Goal: Task Accomplishment & Management: Use online tool/utility

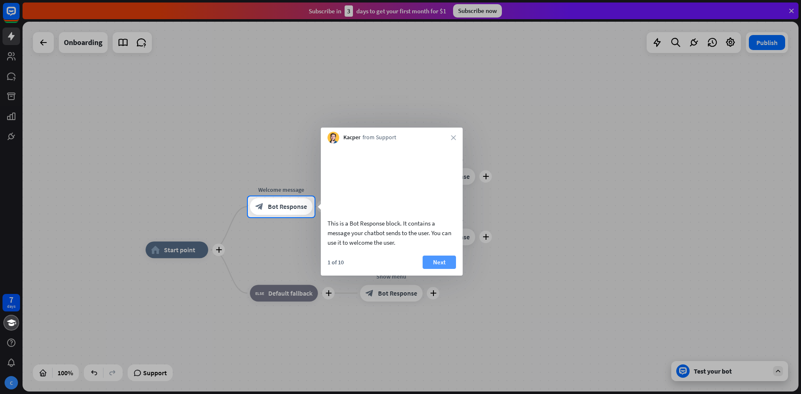
click at [447, 269] on button "Next" at bounding box center [439, 262] width 33 height 13
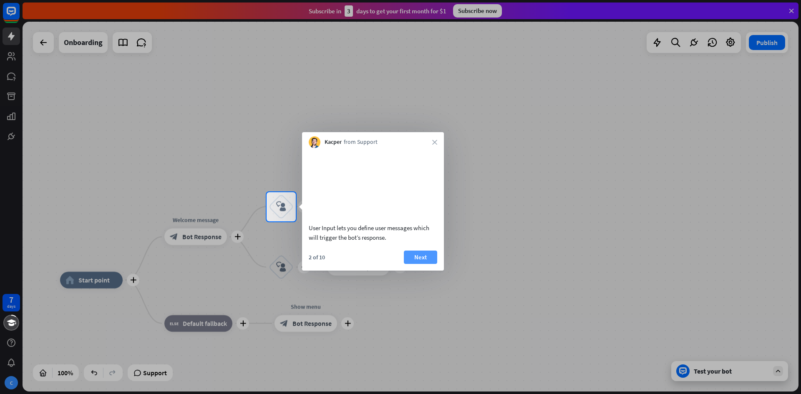
click at [428, 264] on button "Next" at bounding box center [420, 257] width 33 height 13
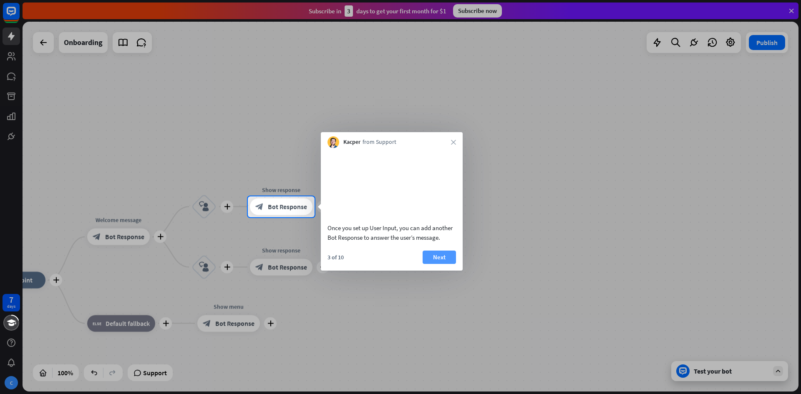
click at [430, 264] on button "Next" at bounding box center [439, 257] width 33 height 13
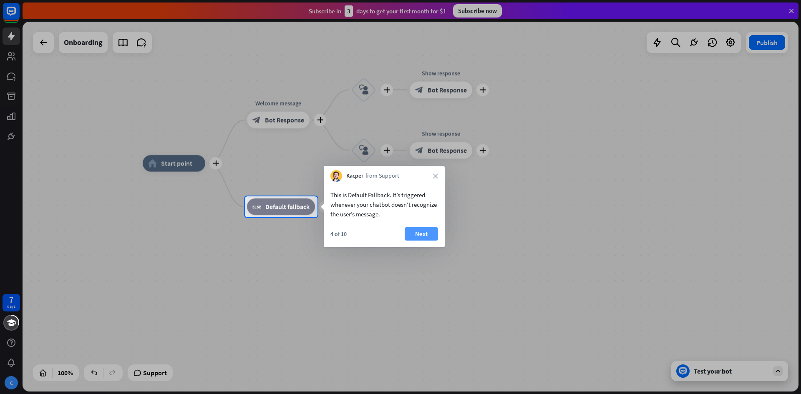
click at [427, 239] on button "Next" at bounding box center [421, 233] width 33 height 13
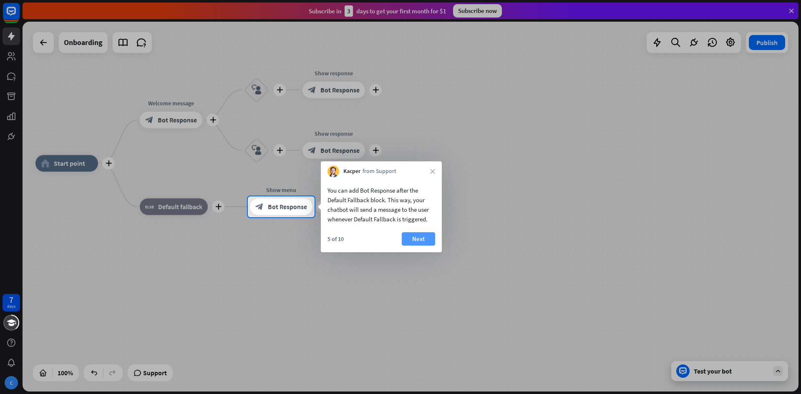
click at [427, 240] on button "Next" at bounding box center [418, 238] width 33 height 13
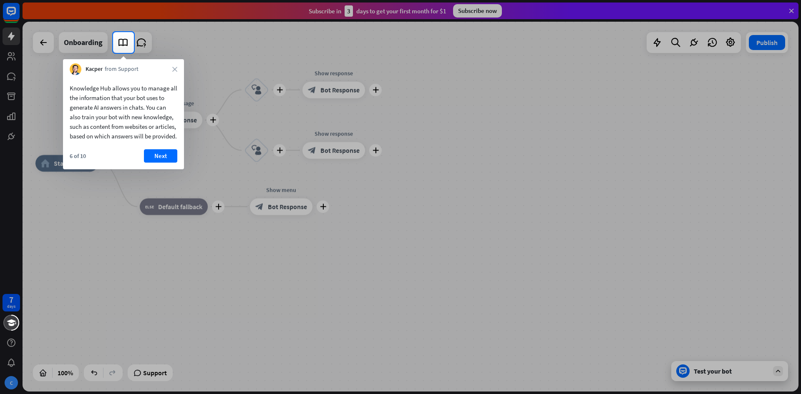
click at [159, 163] on button "Next" at bounding box center [160, 155] width 33 height 13
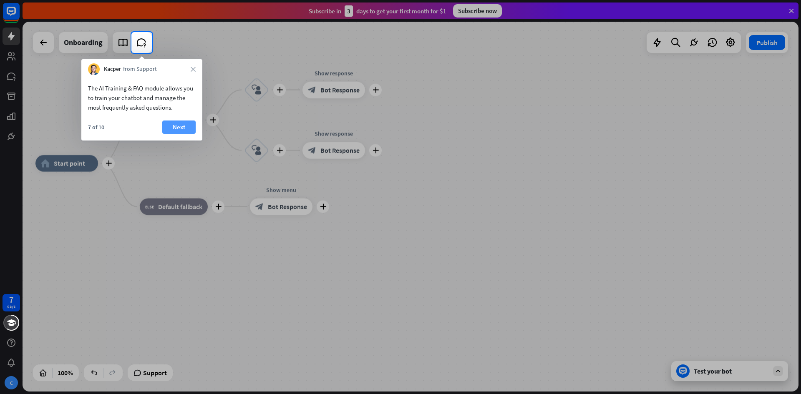
click at [176, 131] on button "Next" at bounding box center [178, 127] width 33 height 13
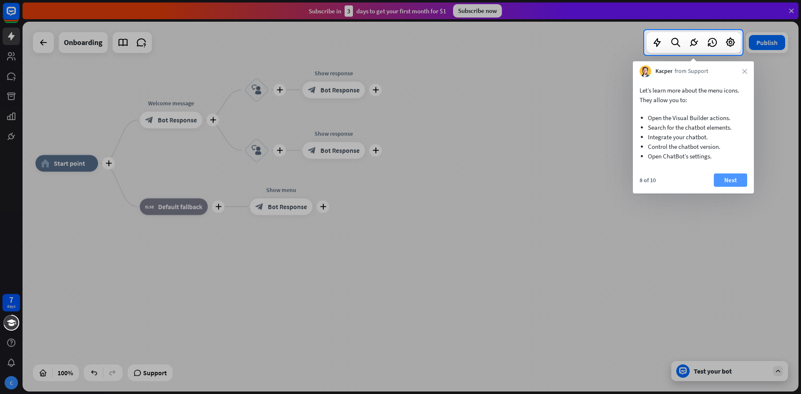
click at [735, 179] on button "Next" at bounding box center [730, 180] width 33 height 13
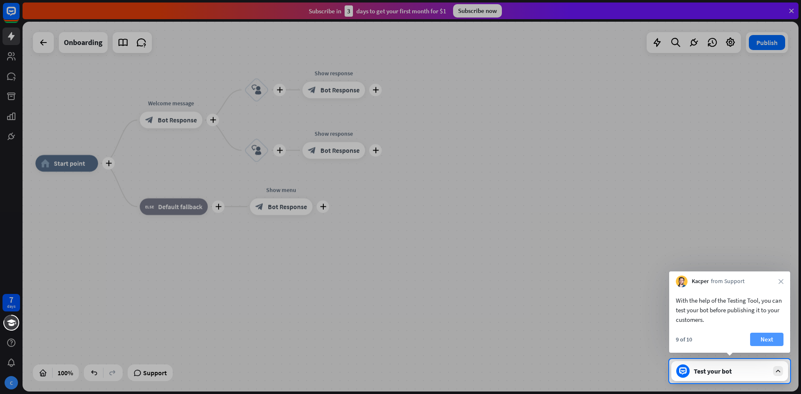
click at [764, 339] on button "Next" at bounding box center [766, 339] width 33 height 13
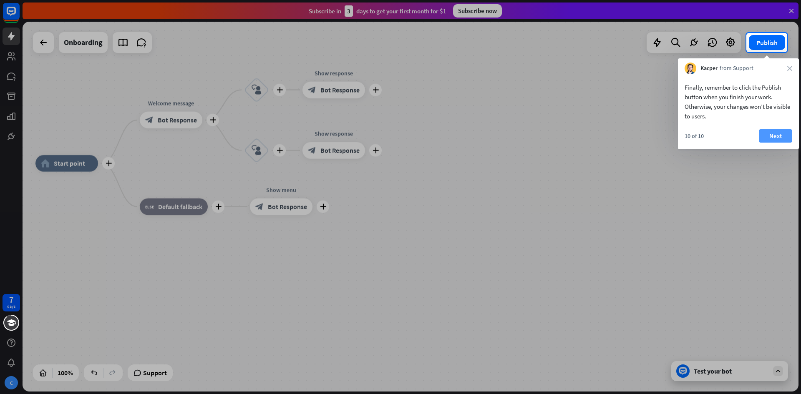
click at [784, 134] on button "Next" at bounding box center [775, 135] width 33 height 13
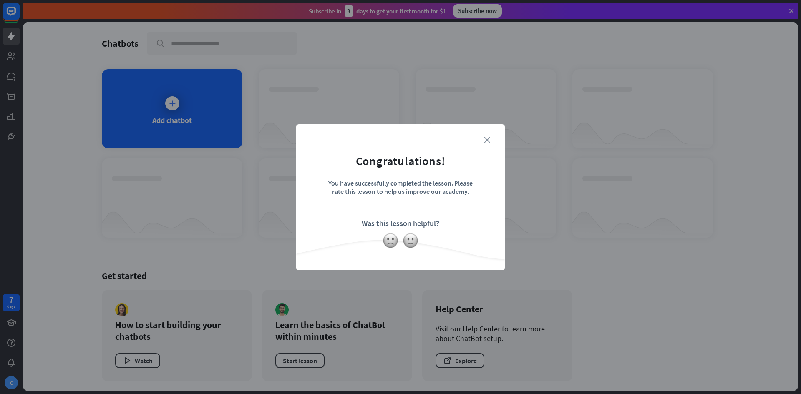
click at [487, 143] on icon "close" at bounding box center [487, 140] width 6 height 6
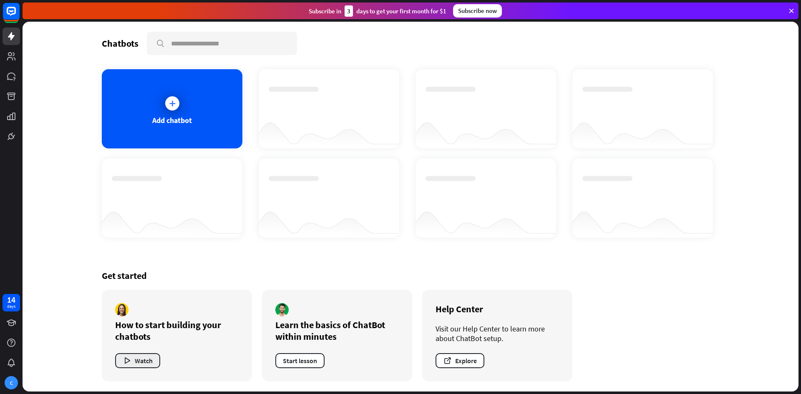
click at [141, 355] on button "Watch" at bounding box center [137, 360] width 45 height 15
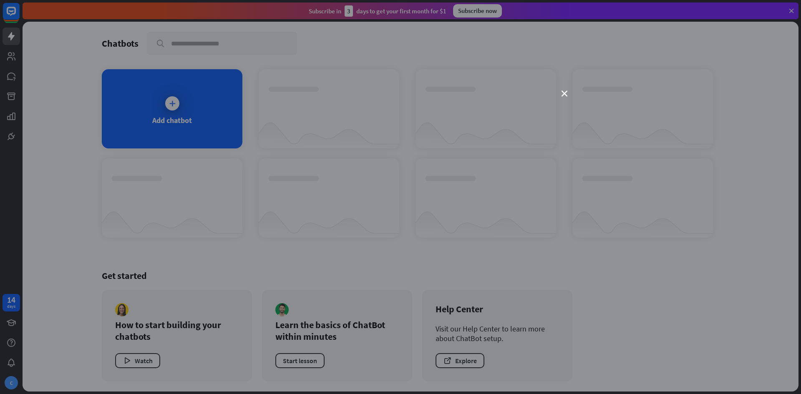
click at [161, 125] on div "close" at bounding box center [400, 197] width 801 height 394
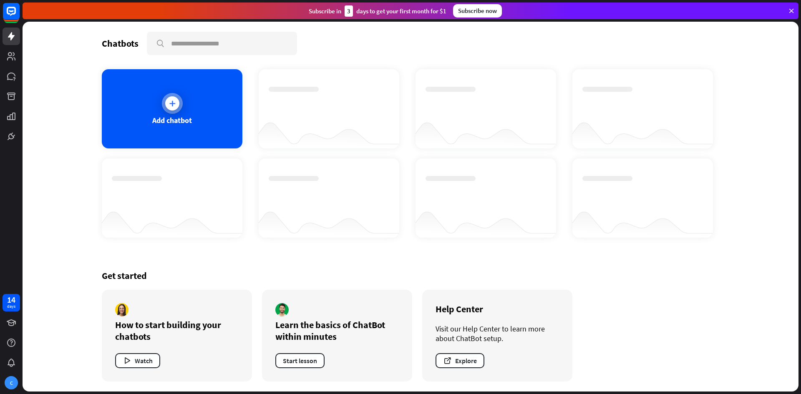
click at [171, 107] on icon at bounding box center [172, 103] width 8 height 8
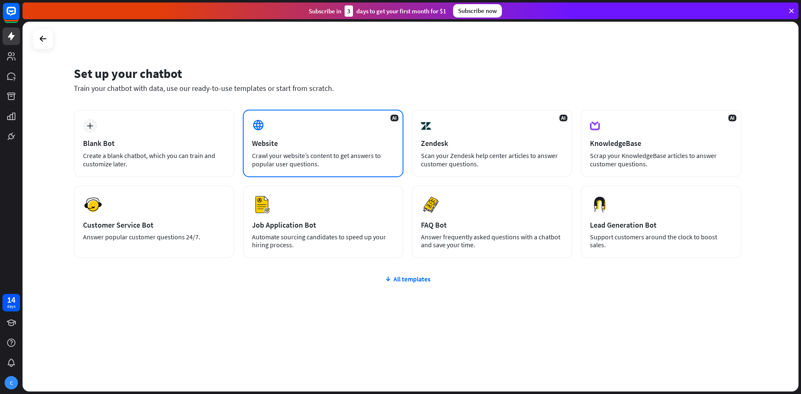
click at [319, 136] on div "AI Website Crawl your website’s content to get answers to popular user question…" at bounding box center [323, 144] width 161 height 68
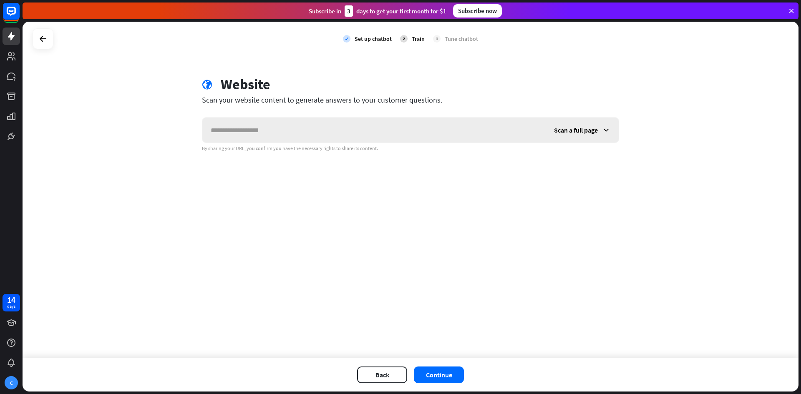
click at [319, 136] on input "text" at bounding box center [373, 130] width 343 height 25
type input "**********"
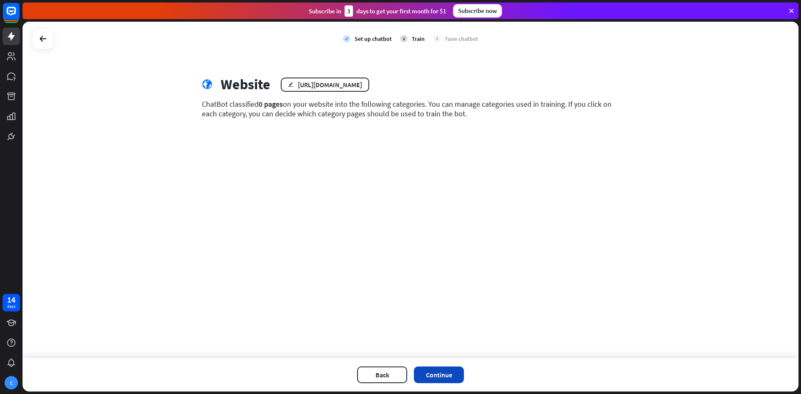
drag, startPoint x: 435, startPoint y: 365, endPoint x: 440, endPoint y: 369, distance: 6.2
click at [437, 366] on div "Back Continue" at bounding box center [411, 374] width 776 height 33
click at [443, 378] on button "Continue" at bounding box center [439, 375] width 50 height 17
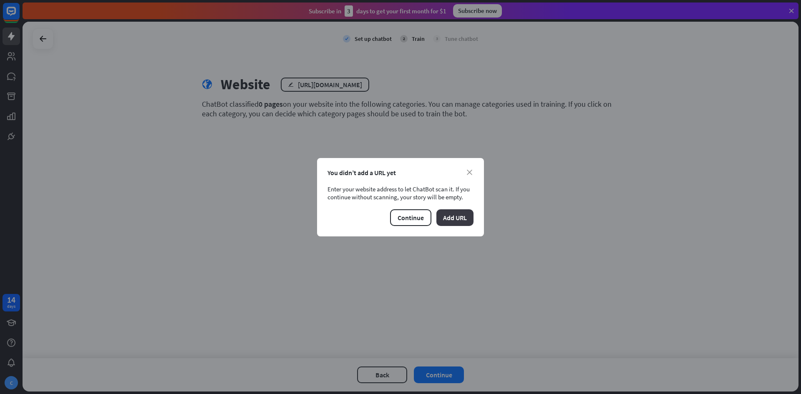
click at [442, 218] on button "Add URL" at bounding box center [454, 217] width 37 height 17
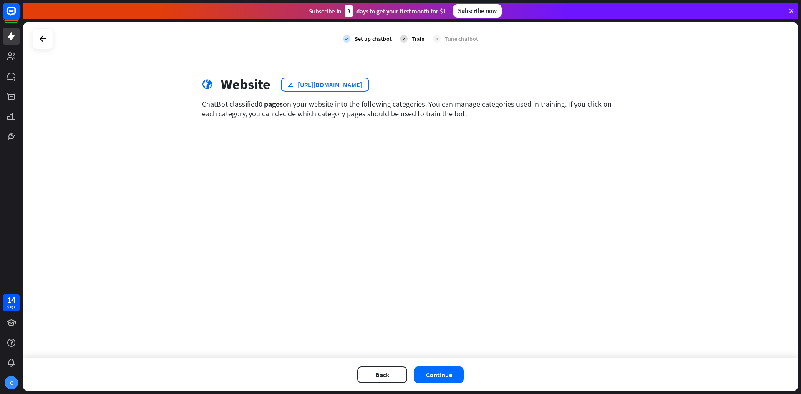
click at [285, 89] on div "edit [URL][DOMAIN_NAME]" at bounding box center [325, 85] width 88 height 14
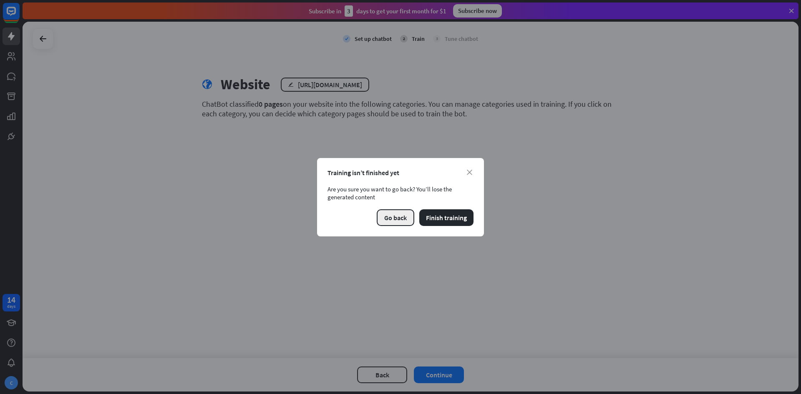
click at [399, 219] on button "Go back" at bounding box center [396, 217] width 38 height 17
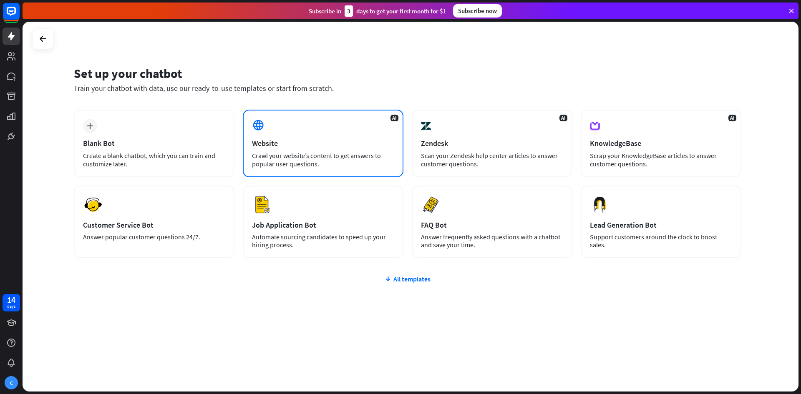
click at [356, 141] on div "Website" at bounding box center [323, 143] width 142 height 10
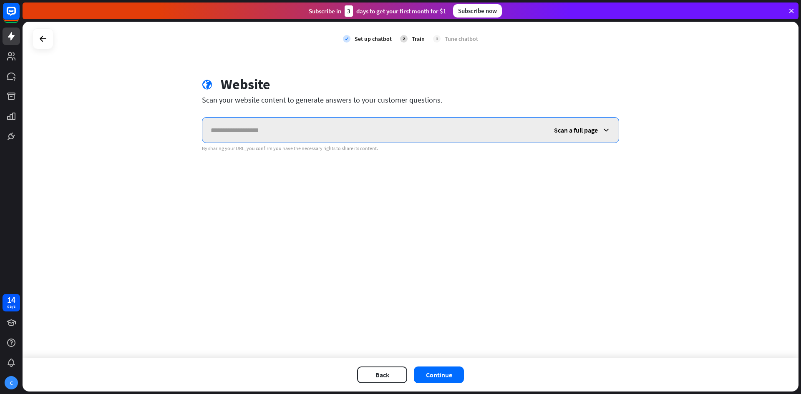
click at [298, 131] on input "text" at bounding box center [373, 130] width 343 height 25
paste input "**********"
type input "**********"
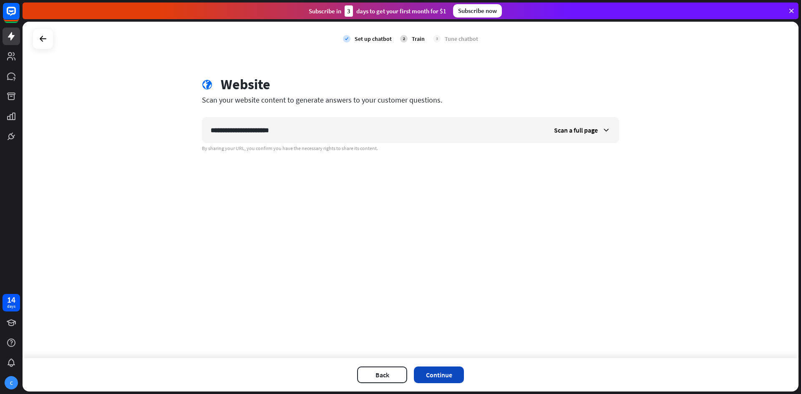
click at [435, 372] on button "Continue" at bounding box center [439, 375] width 50 height 17
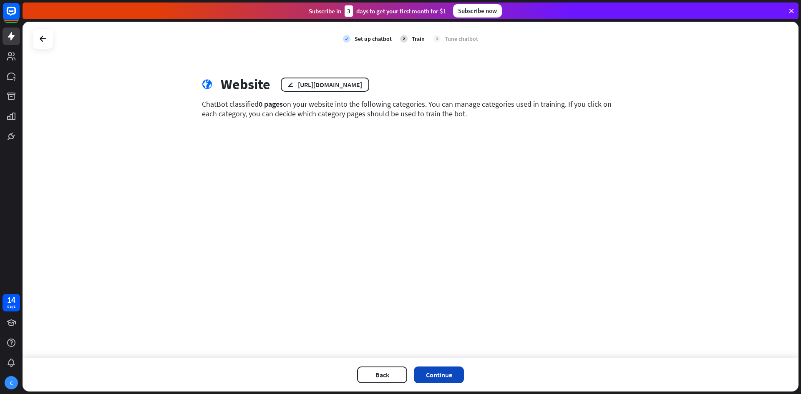
click at [447, 381] on button "Continue" at bounding box center [439, 375] width 50 height 17
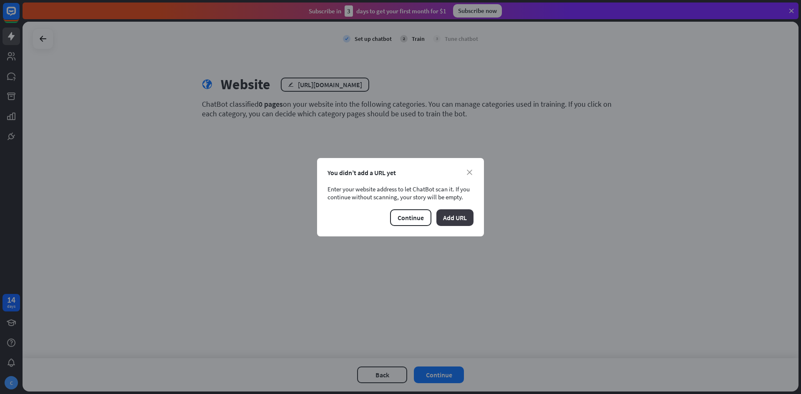
click at [462, 221] on button "Add URL" at bounding box center [454, 217] width 37 height 17
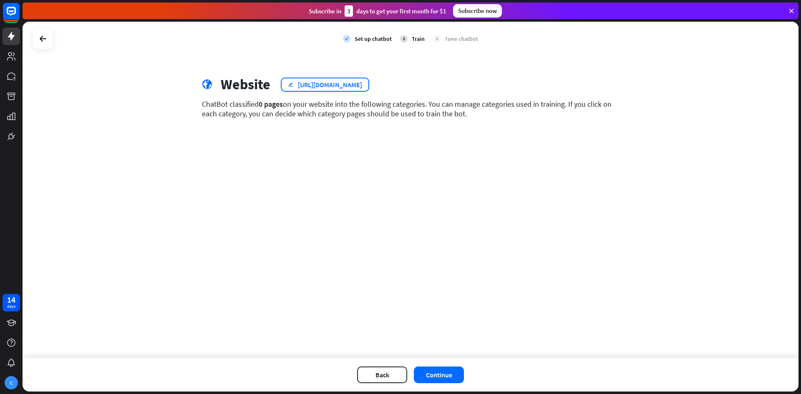
click at [322, 86] on div "[URL][DOMAIN_NAME]" at bounding box center [330, 85] width 64 height 8
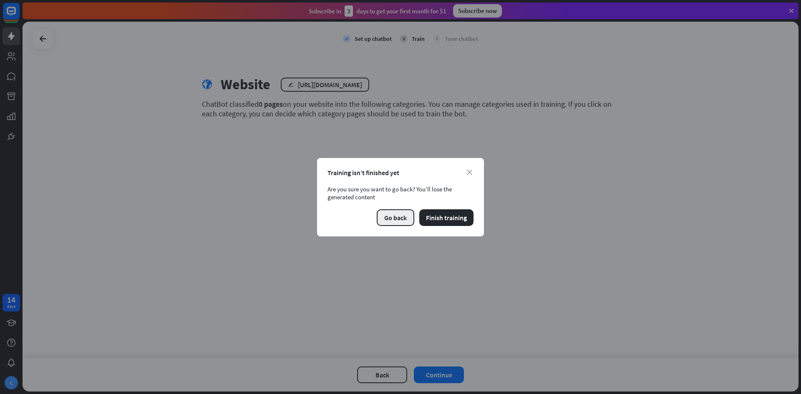
click at [397, 215] on button "Go back" at bounding box center [396, 217] width 38 height 17
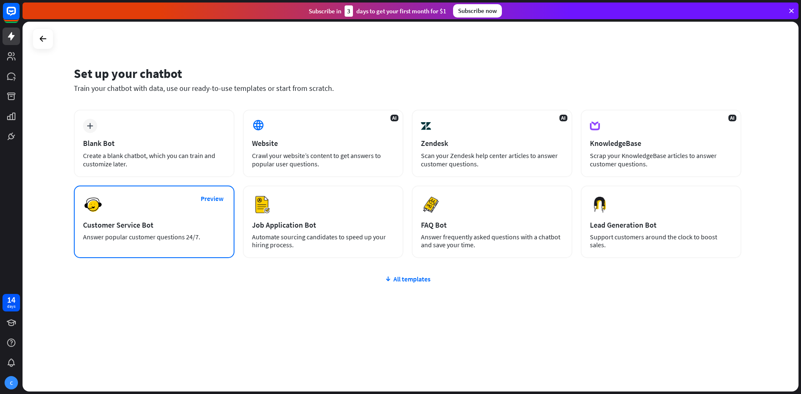
click at [161, 212] on div "Preview Customer Service Bot Answer popular customer questions 24/7." at bounding box center [154, 222] width 161 height 73
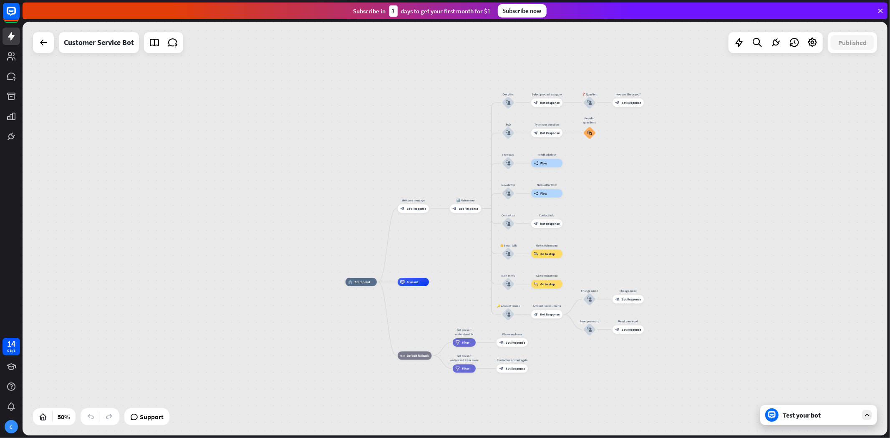
click at [801, 394] on div "Test your bot" at bounding box center [820, 415] width 75 height 8
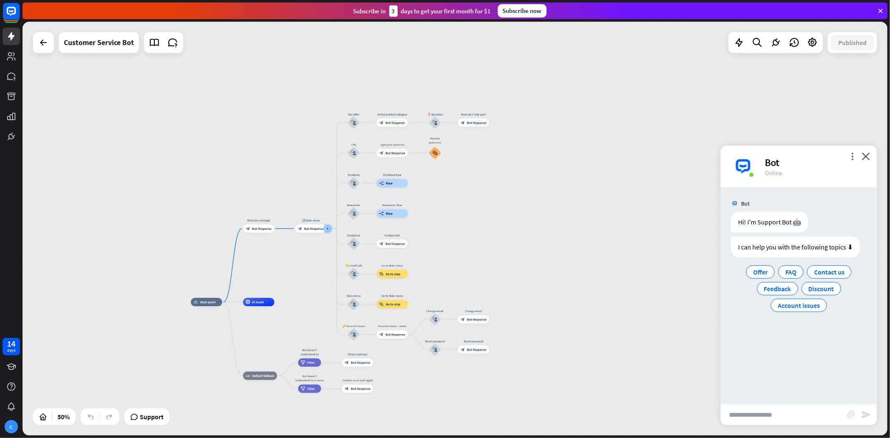
click at [322, 306] on div "home_2 Start point Welcome message block_bot_response Bot Response 🔙 Main menu …" at bounding box center [407, 405] width 433 height 207
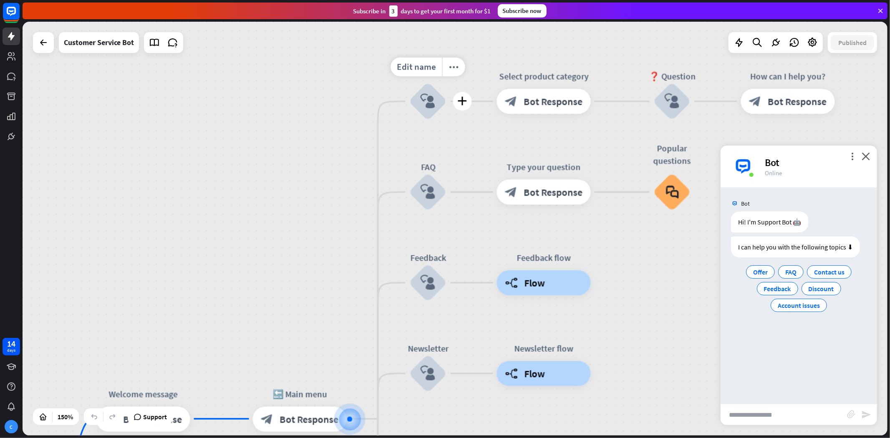
click at [430, 99] on icon "block_user_input" at bounding box center [427, 101] width 15 height 15
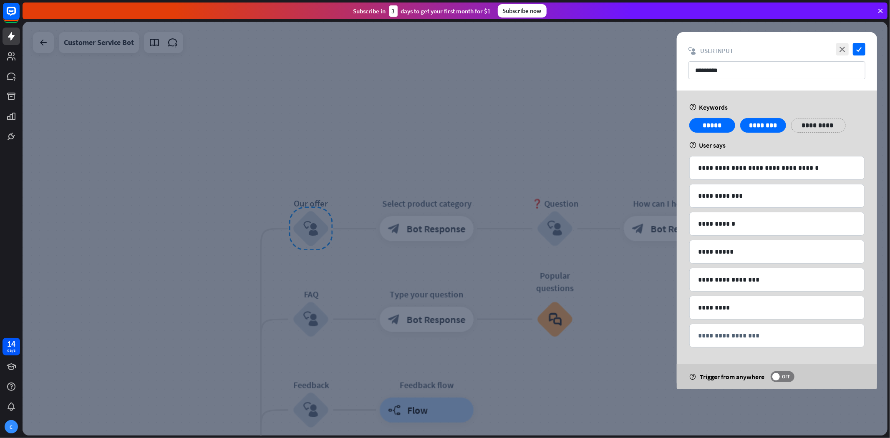
click at [378, 132] on div at bounding box center [455, 229] width 865 height 414
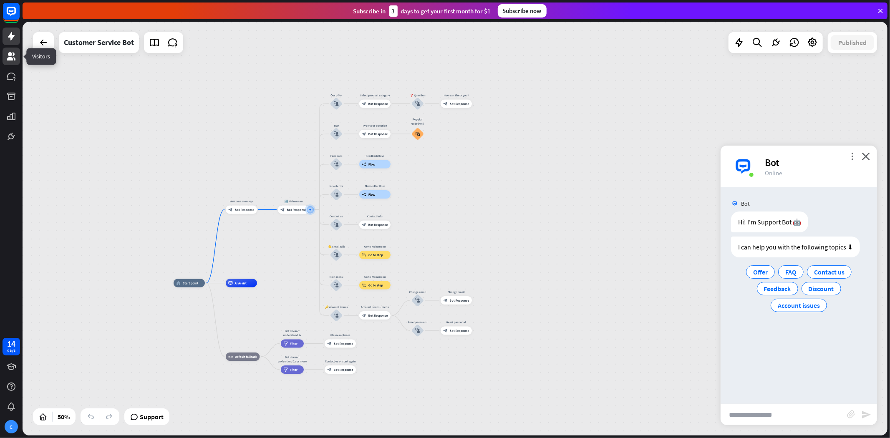
click at [18, 59] on link at bounding box center [12, 57] width 18 height 18
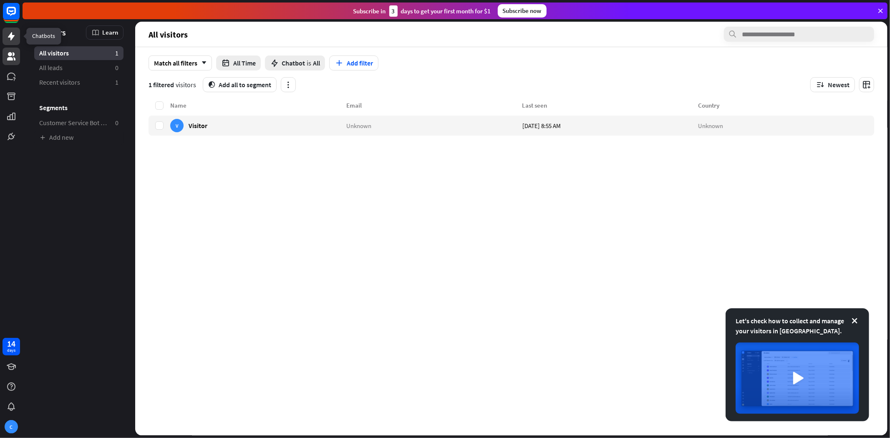
click at [13, 38] on icon at bounding box center [11, 36] width 7 height 8
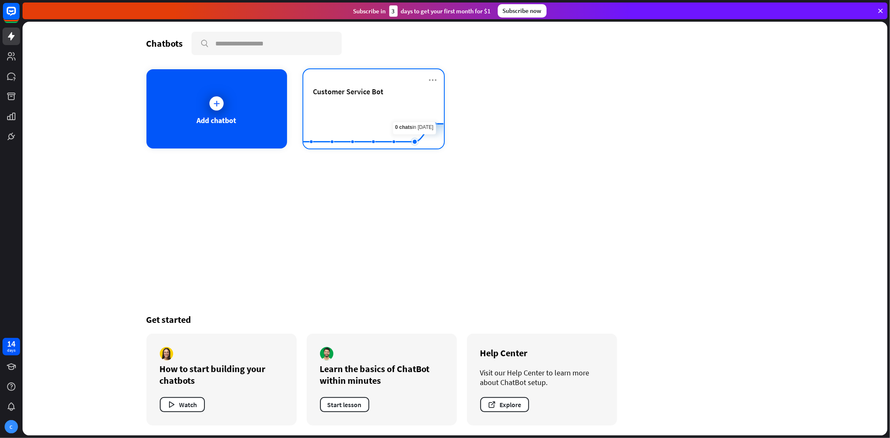
click at [425, 118] on rect at bounding box center [373, 128] width 140 height 52
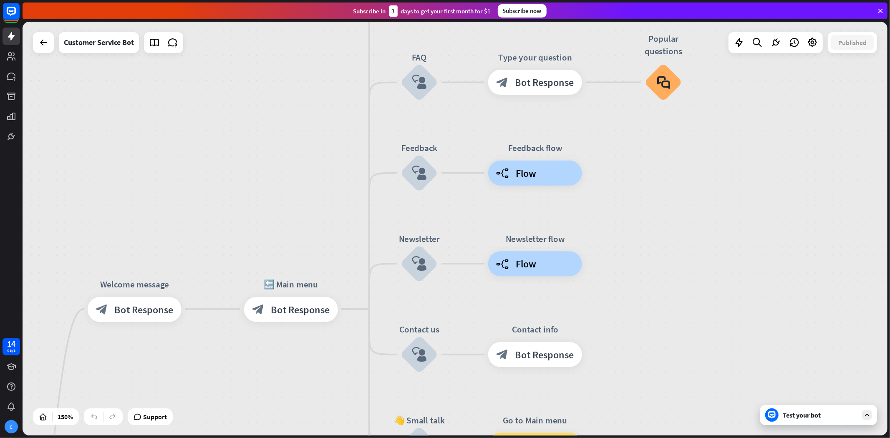
click at [786, 394] on div "Test your bot" at bounding box center [820, 415] width 75 height 8
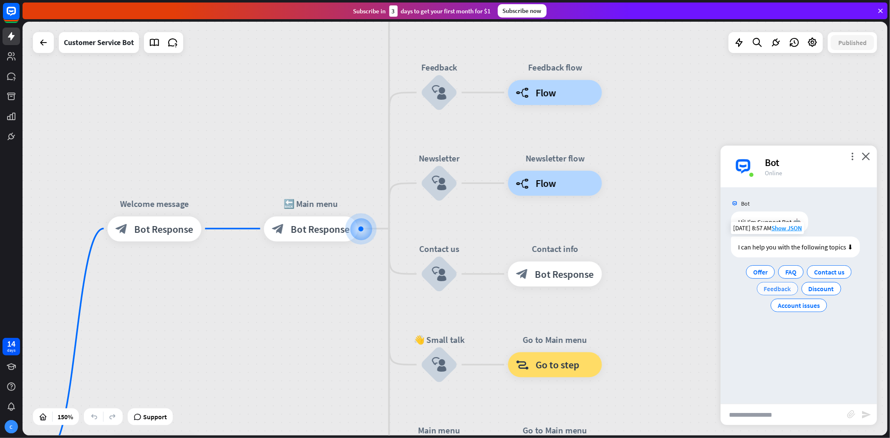
click at [783, 287] on span "Feedback" at bounding box center [777, 289] width 27 height 8
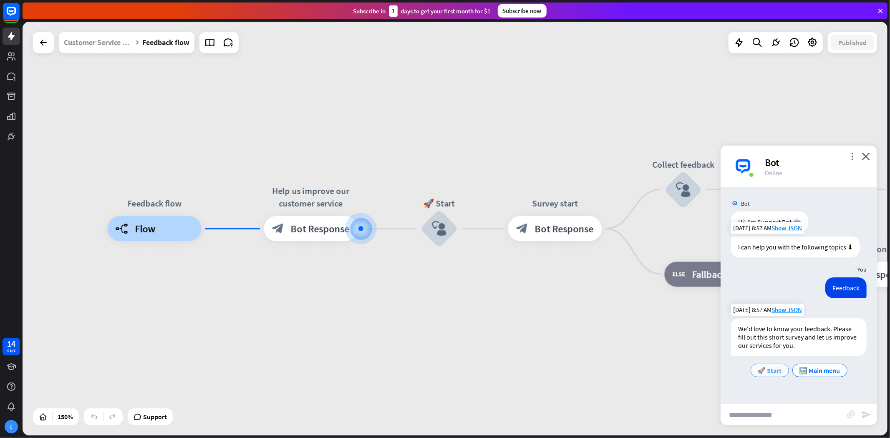
click at [773, 370] on span "🚀 Start" at bounding box center [770, 370] width 24 height 8
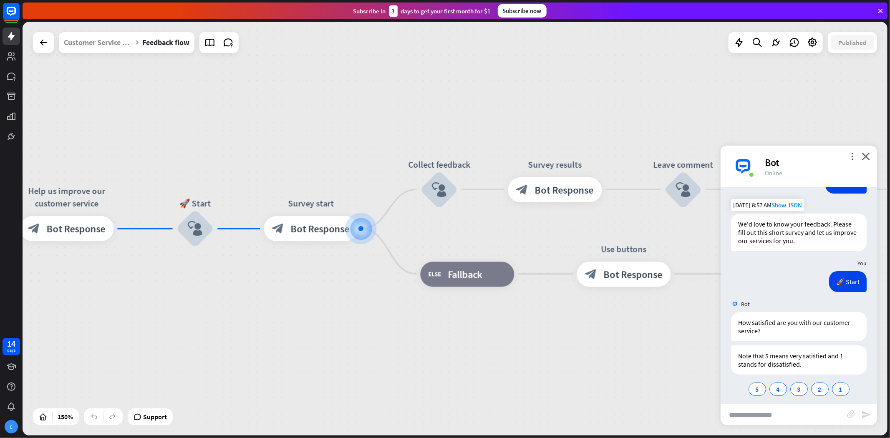
scroll to position [111, 0]
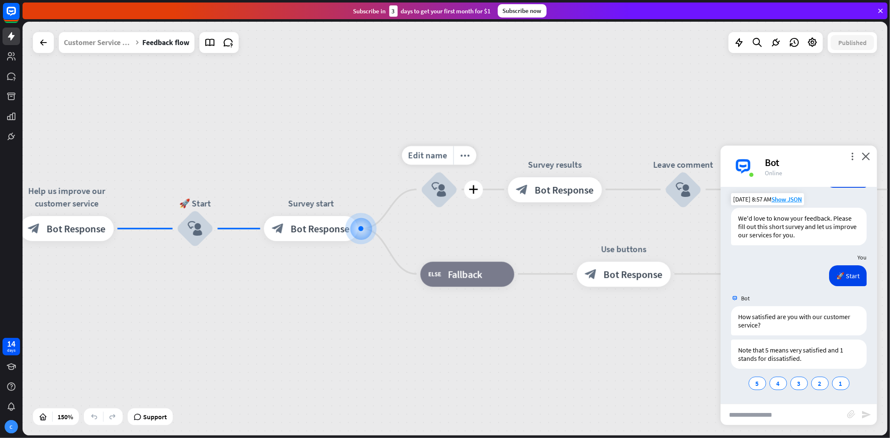
click at [443, 192] on icon "block_user_input" at bounding box center [439, 189] width 15 height 15
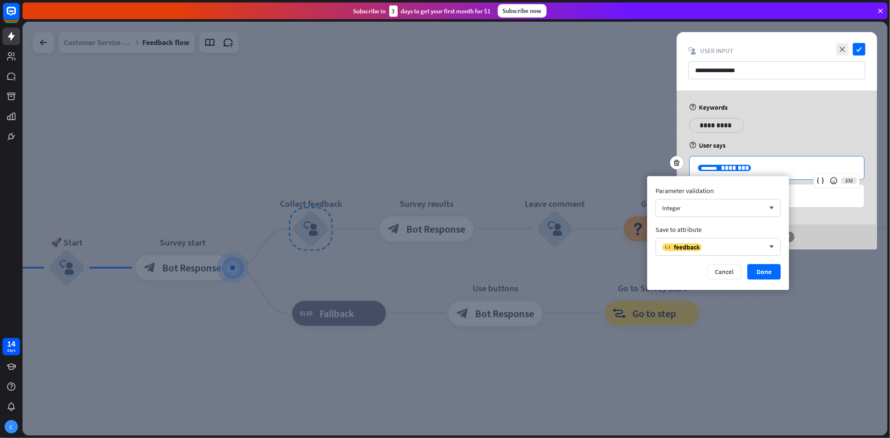
click at [724, 169] on span "********" at bounding box center [735, 168] width 28 height 6
click at [745, 241] on div "variable feedback arrow_down" at bounding box center [717, 247] width 125 height 18
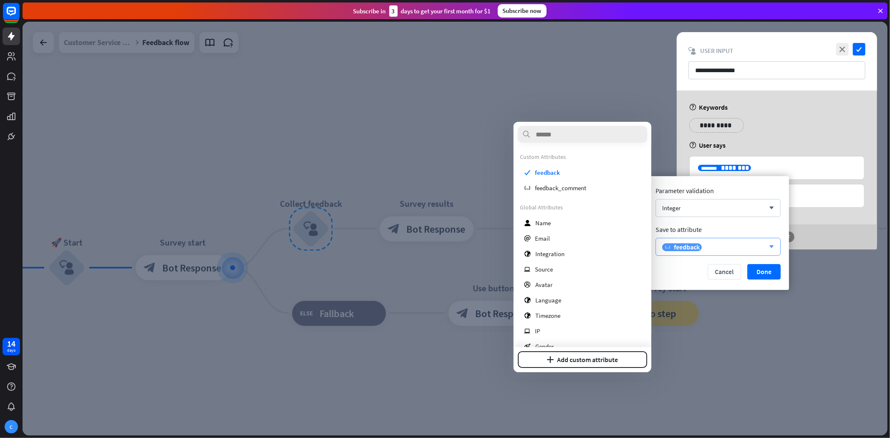
click at [745, 241] on div "variable feedback arrow_down" at bounding box center [717, 247] width 125 height 18
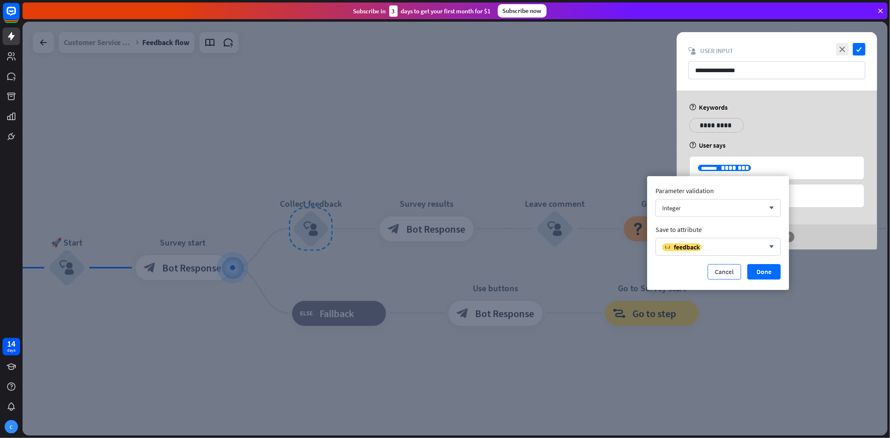
click at [724, 272] on button "Cancel" at bounding box center [724, 271] width 33 height 15
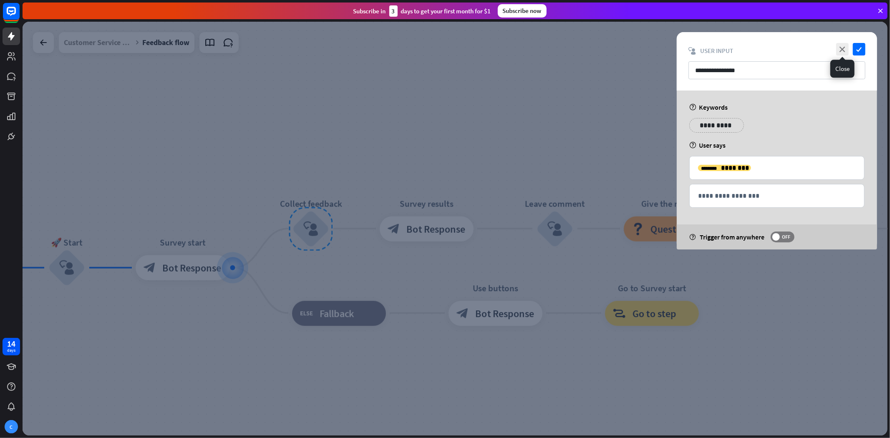
drag, startPoint x: 840, startPoint y: 47, endPoint x: 838, endPoint y: 53, distance: 6.0
click at [801, 47] on icon "close" at bounding box center [842, 49] width 13 height 13
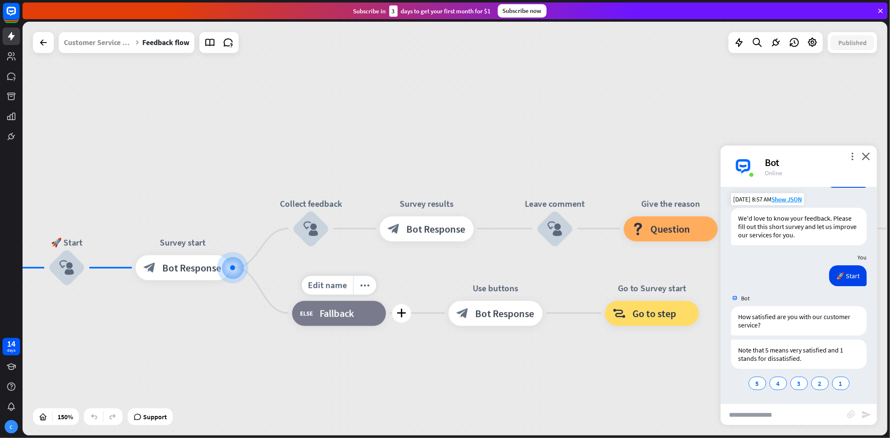
click at [349, 311] on span "Fallback" at bounding box center [337, 313] width 35 height 13
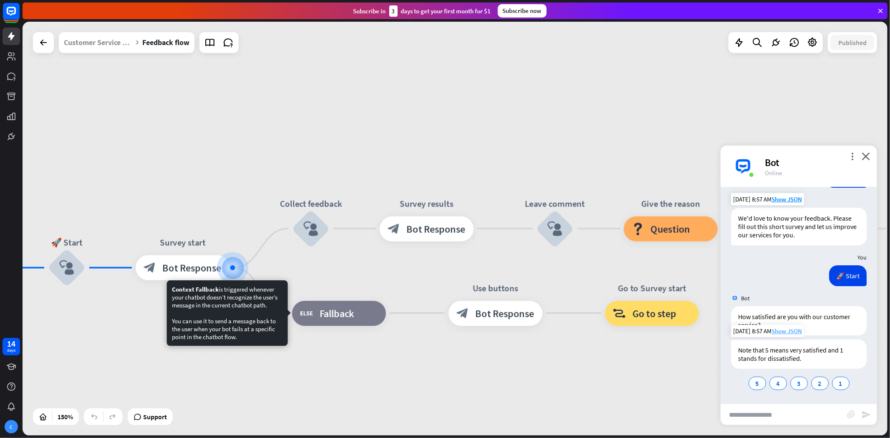
scroll to position [111, 0]
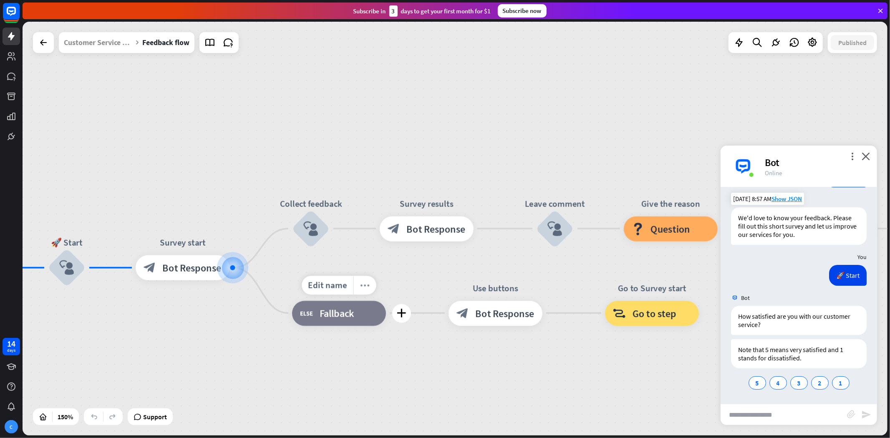
click at [362, 284] on icon "more_horiz" at bounding box center [365, 285] width 10 height 10
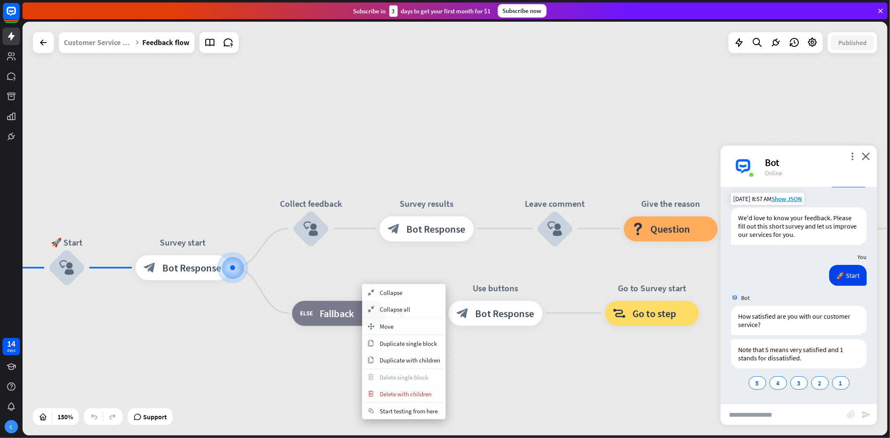
click at [348, 311] on span "Fallback" at bounding box center [337, 313] width 35 height 13
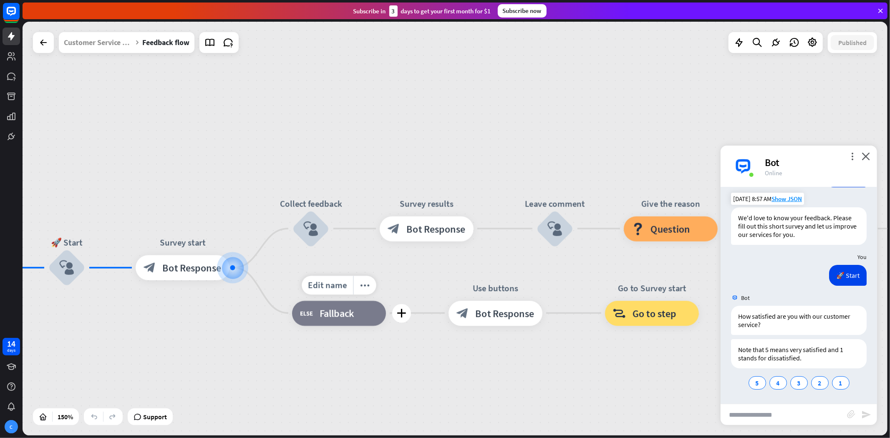
click at [348, 311] on span "Fallback" at bounding box center [337, 313] width 35 height 13
click at [315, 229] on icon "block_user_input" at bounding box center [310, 228] width 15 height 15
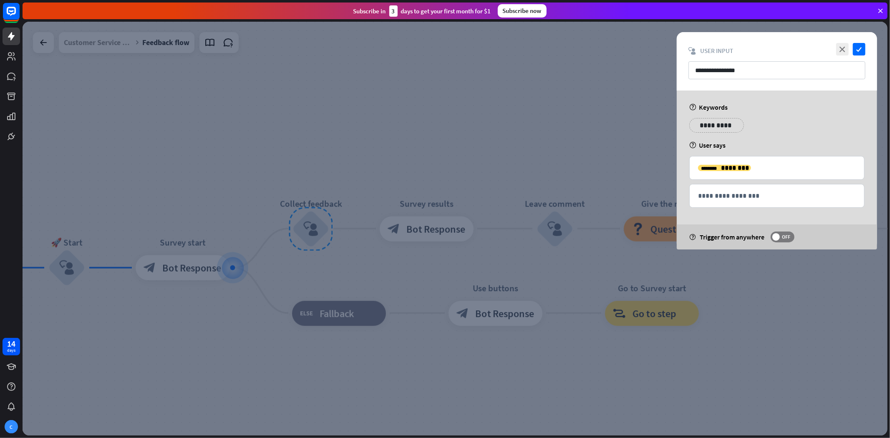
click at [616, 264] on div at bounding box center [455, 229] width 865 height 414
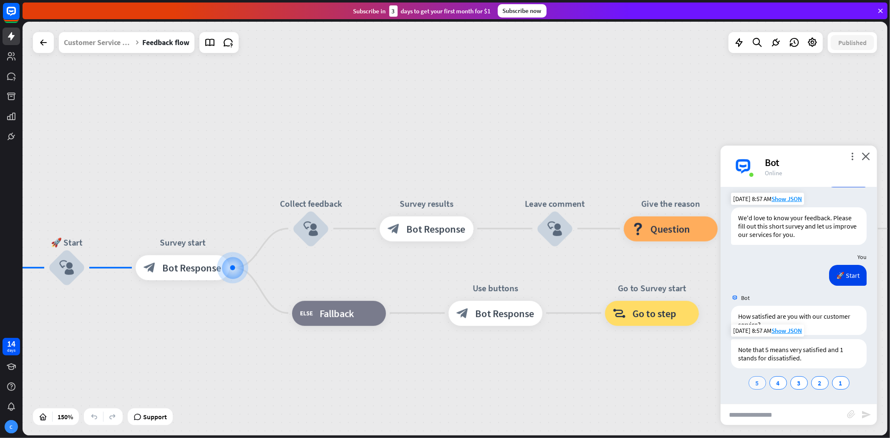
click at [750, 385] on div "5" at bounding box center [757, 382] width 18 height 13
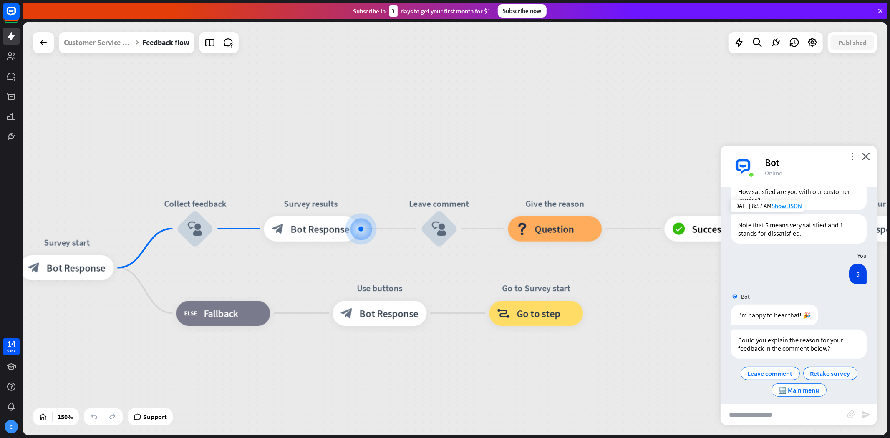
scroll to position [243, 0]
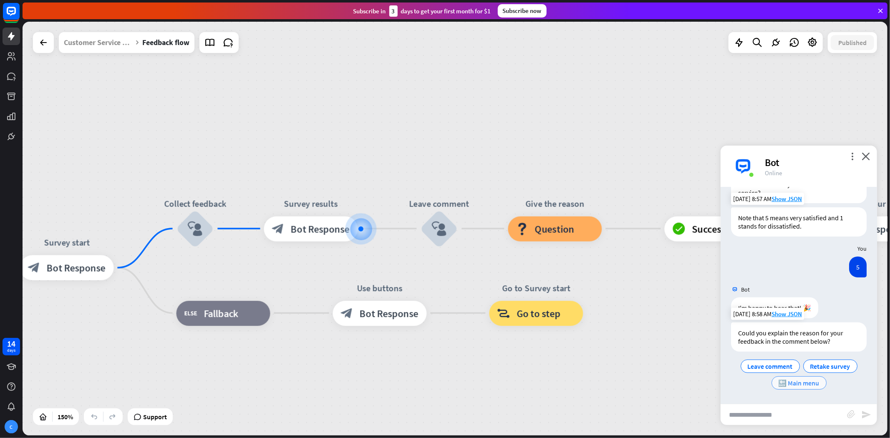
click at [790, 385] on span "🔙 Main menu" at bounding box center [798, 383] width 41 height 8
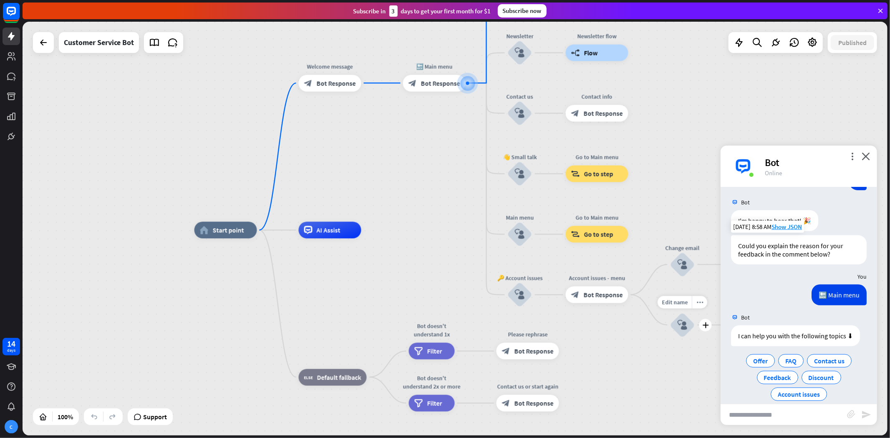
scroll to position [341, 0]
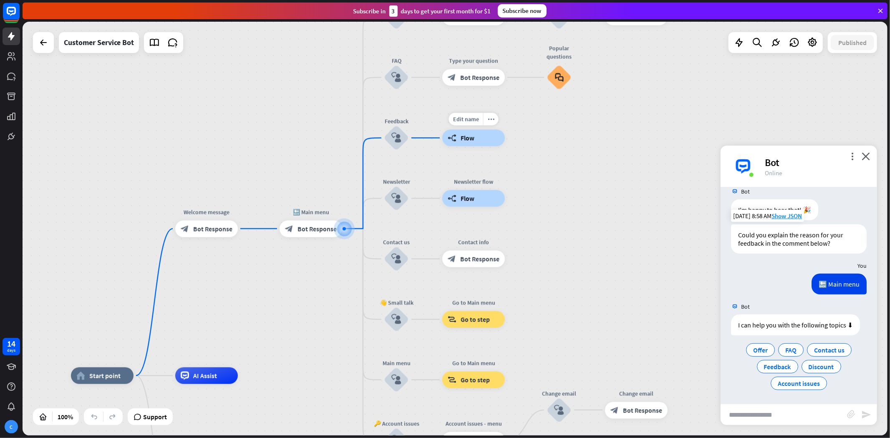
click at [465, 135] on span "Flow" at bounding box center [468, 138] width 14 height 8
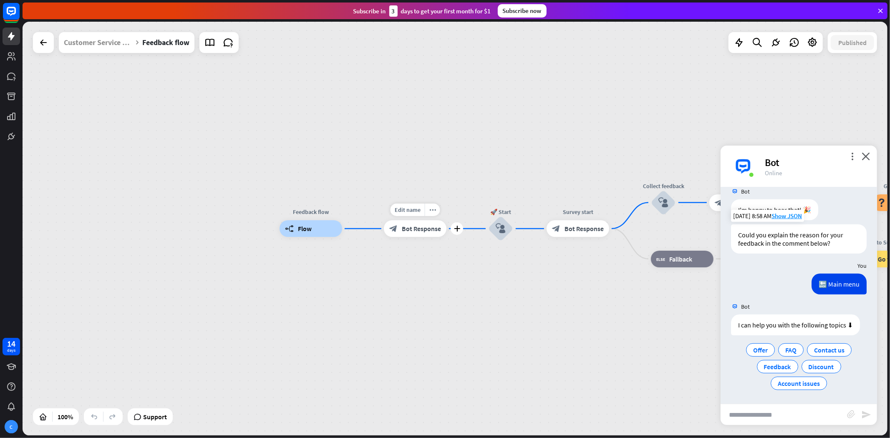
click at [423, 231] on span "Bot Response" at bounding box center [421, 228] width 39 height 8
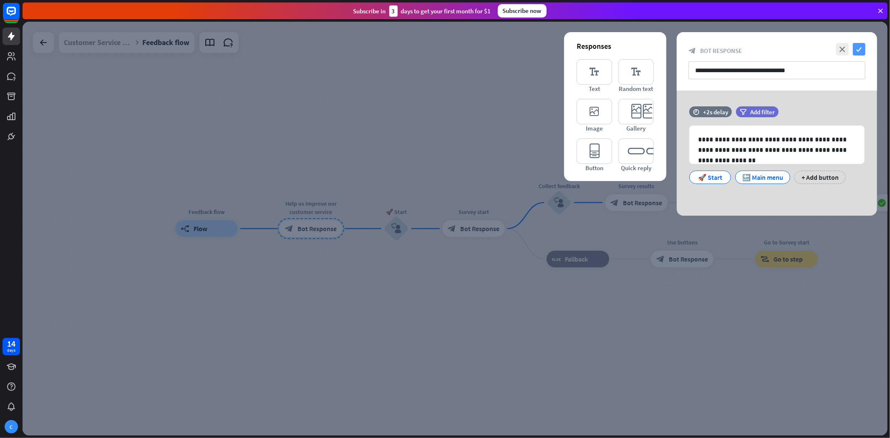
click at [801, 50] on icon "check" at bounding box center [859, 49] width 13 height 13
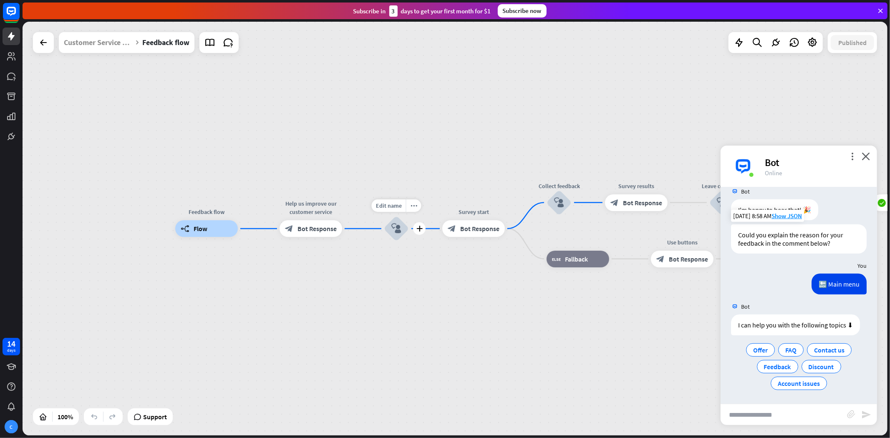
click at [403, 234] on div "block_user_input" at bounding box center [396, 228] width 25 height 25
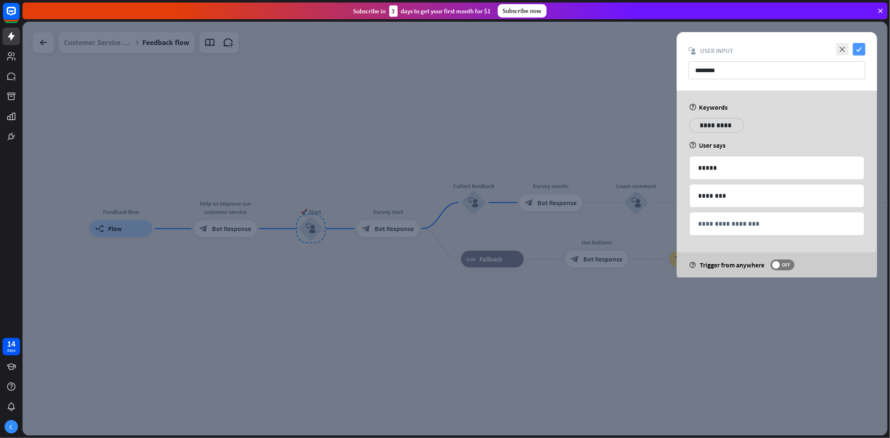
click at [801, 48] on icon "check" at bounding box center [859, 49] width 13 height 13
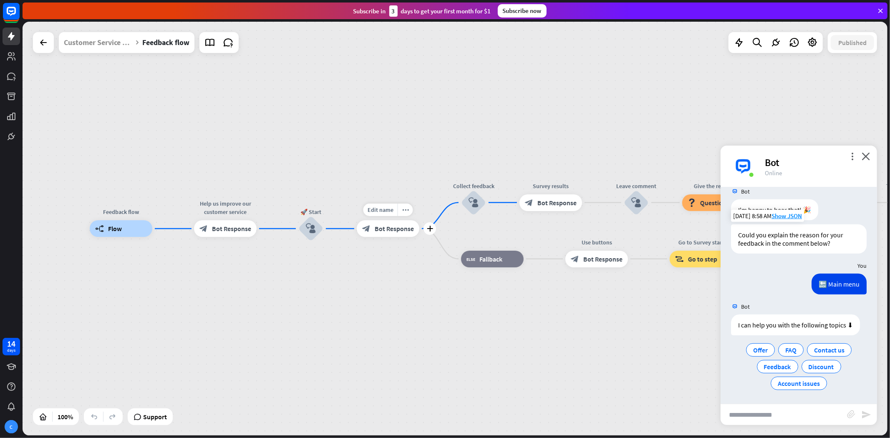
click at [399, 234] on div "block_bot_response Bot Response" at bounding box center [388, 228] width 63 height 17
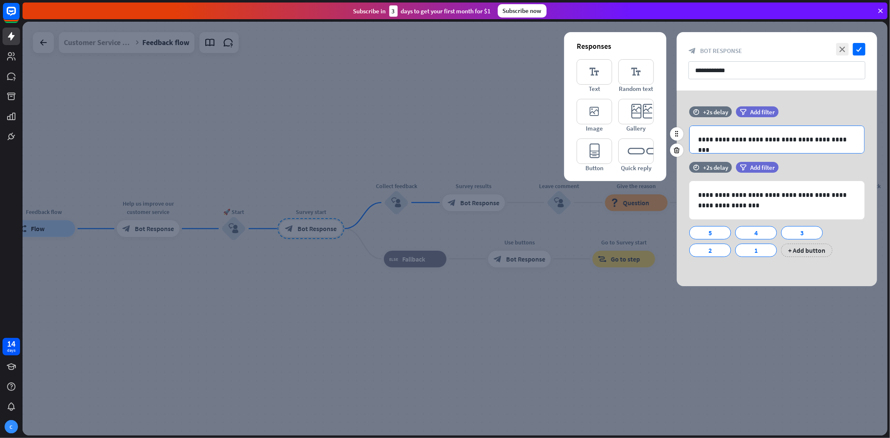
click at [801, 141] on p "**********" at bounding box center [777, 139] width 158 height 10
click at [801, 103] on div "**********" at bounding box center [777, 189] width 200 height 196
click at [801, 98] on div "**********" at bounding box center [777, 189] width 200 height 196
drag, startPoint x: 579, startPoint y: 283, endPoint x: 577, endPoint y: 288, distance: 5.3
click at [579, 284] on div at bounding box center [455, 229] width 865 height 414
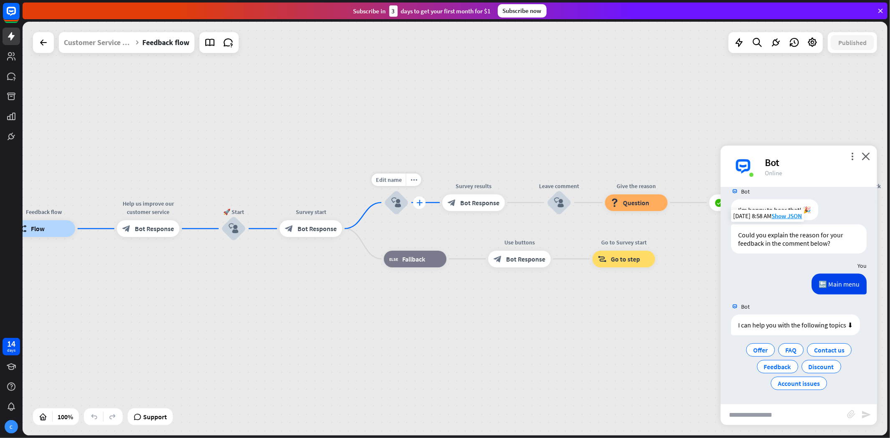
click at [418, 202] on icon "plus" at bounding box center [419, 203] width 6 height 6
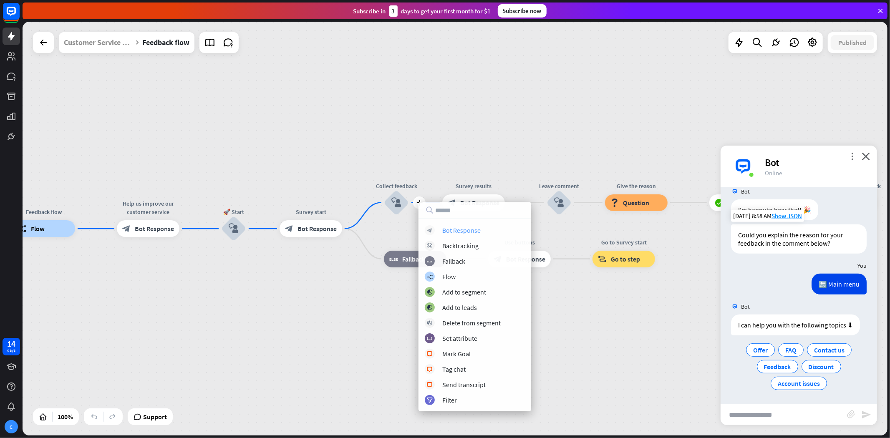
click at [474, 231] on div "Bot Response" at bounding box center [461, 230] width 38 height 8
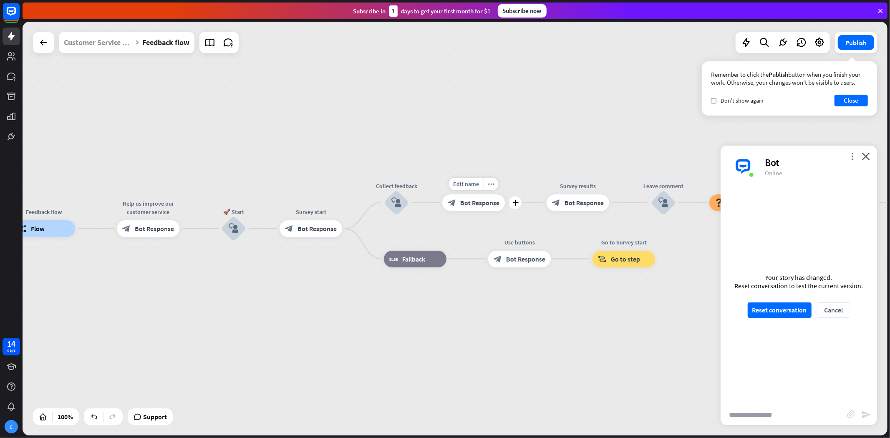
click at [474, 199] on span "Bot Response" at bounding box center [479, 203] width 39 height 8
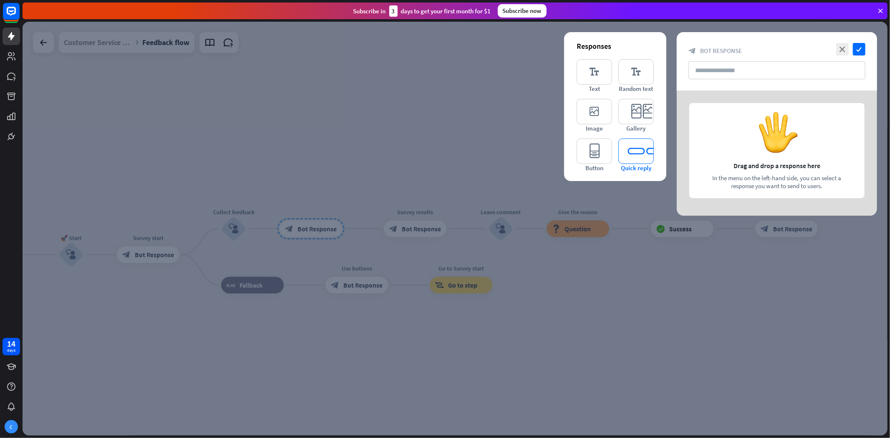
click at [640, 149] on icon "editor_quick_replies" at bounding box center [635, 150] width 35 height 25
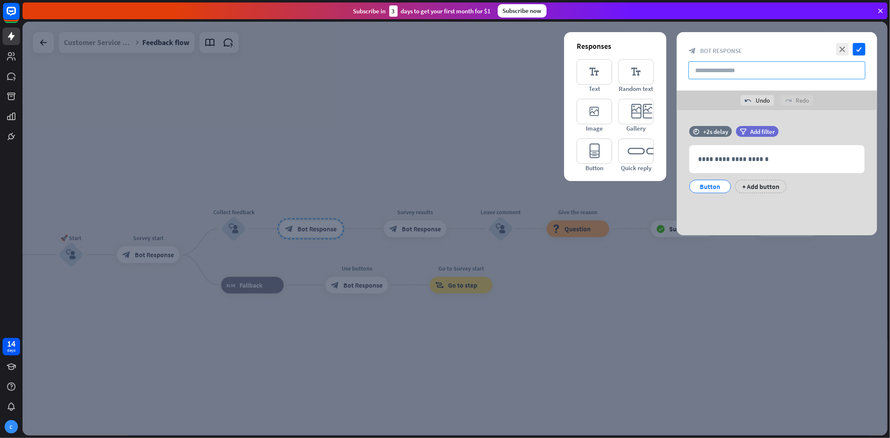
click at [739, 67] on input "text" at bounding box center [776, 70] width 177 height 18
click at [801, 46] on icon "close" at bounding box center [842, 49] width 13 height 13
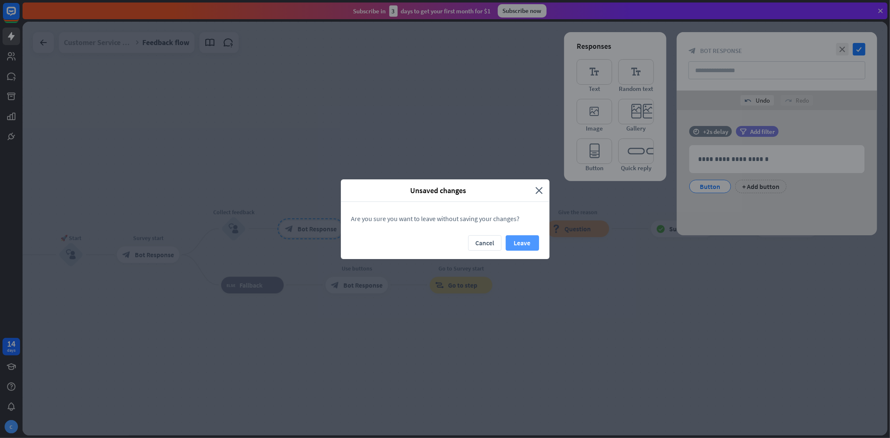
click at [531, 244] on button "Leave" at bounding box center [522, 242] width 33 height 15
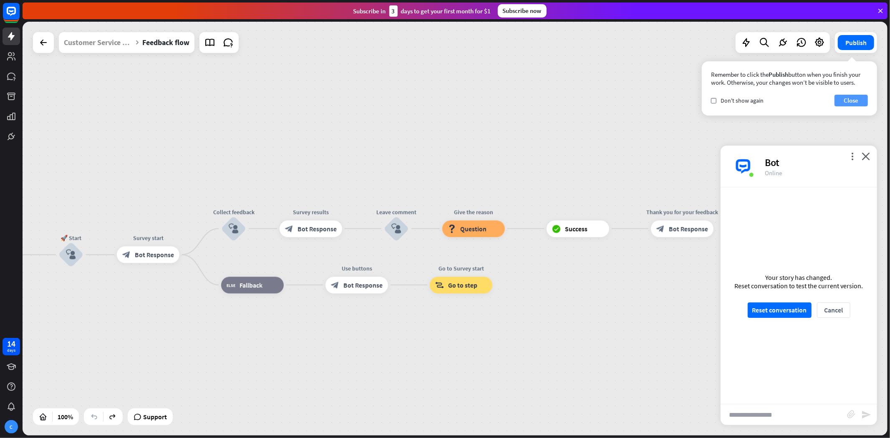
click at [801, 98] on button "Close" at bounding box center [850, 101] width 33 height 12
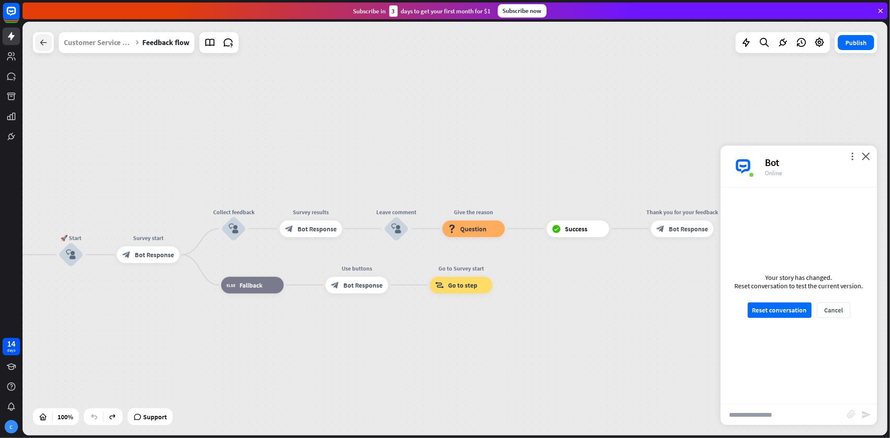
click at [42, 45] on icon at bounding box center [43, 43] width 10 height 10
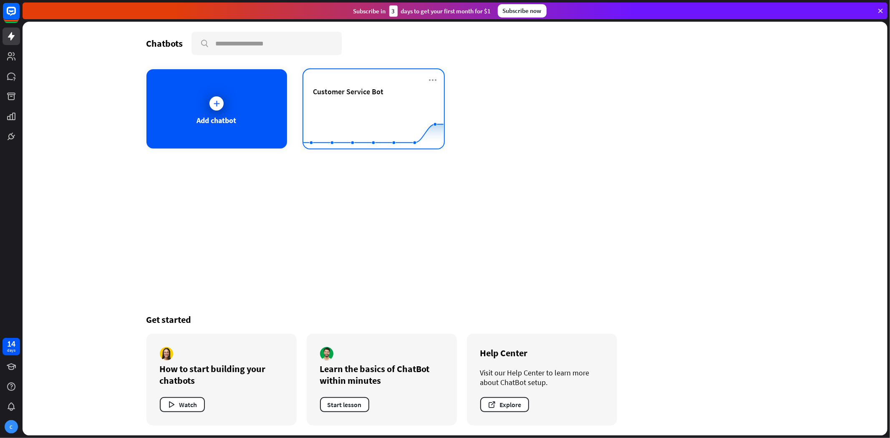
click at [327, 102] on rect at bounding box center [373, 128] width 140 height 52
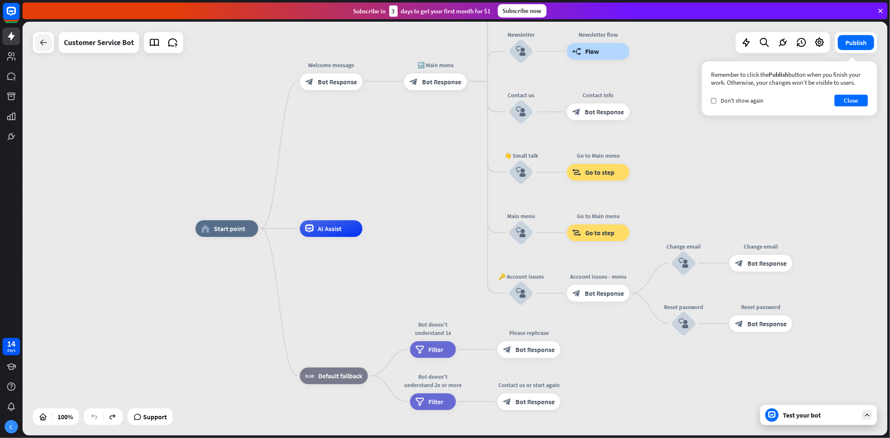
click at [45, 43] on icon at bounding box center [43, 43] width 10 height 10
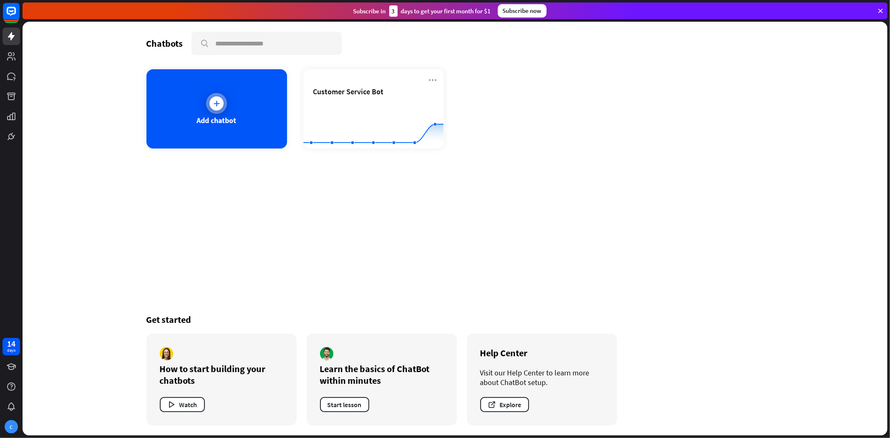
click at [211, 101] on div at bounding box center [216, 103] width 14 height 14
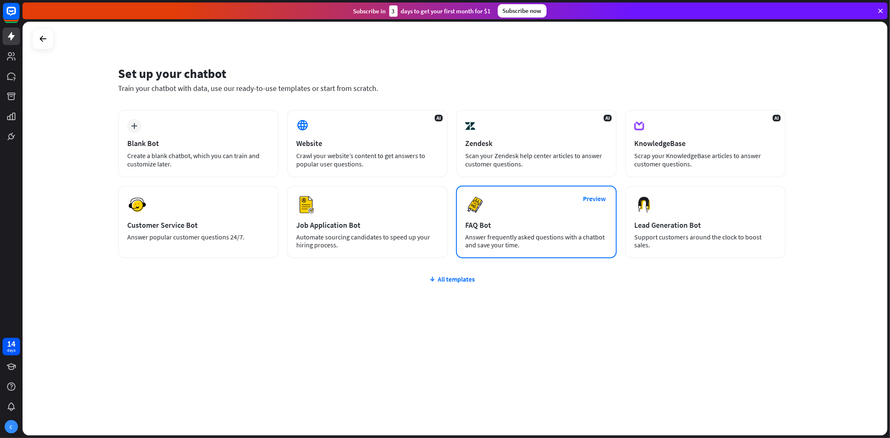
click at [578, 217] on div "Preview FAQ Bot [PERSON_NAME] frequently asked questions with a chatbot and sav…" at bounding box center [536, 222] width 161 height 73
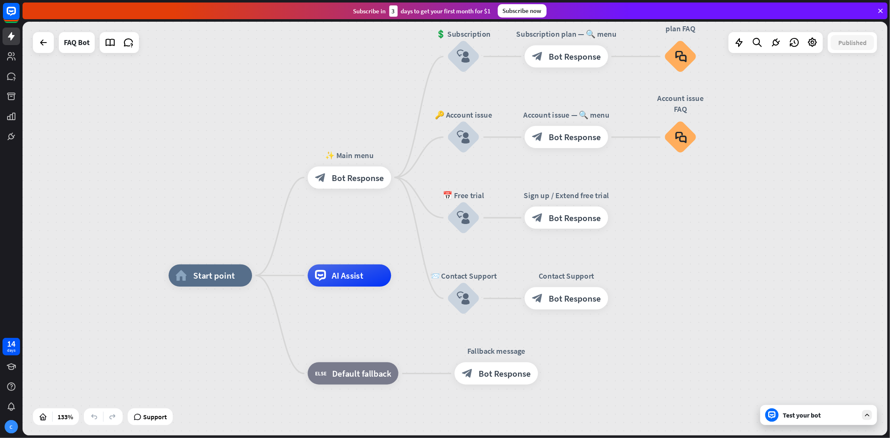
click at [789, 394] on div "Test your bot" at bounding box center [820, 415] width 75 height 8
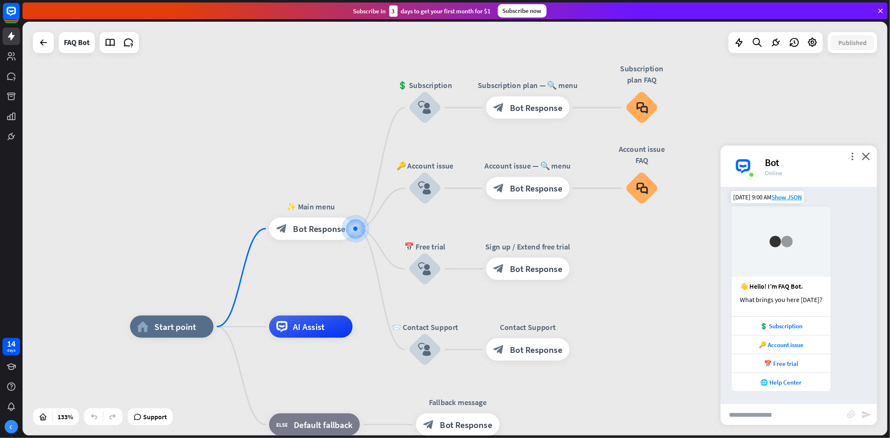
scroll to position [6, 0]
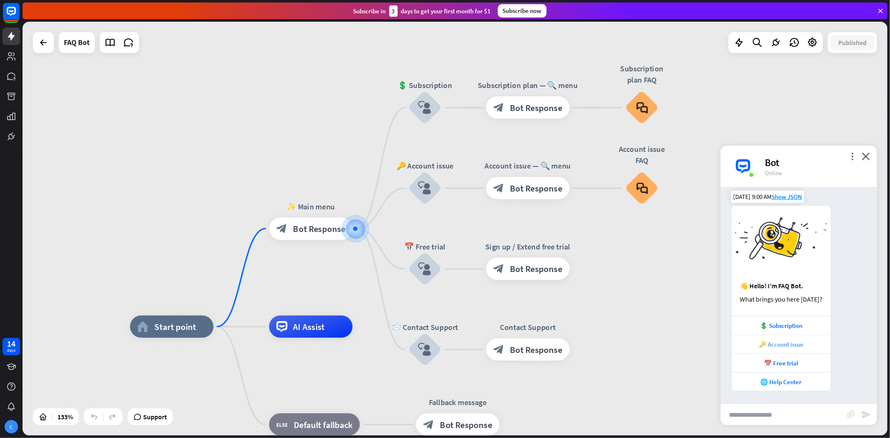
click at [794, 343] on div "🔑 Account issue" at bounding box center [780, 344] width 91 height 8
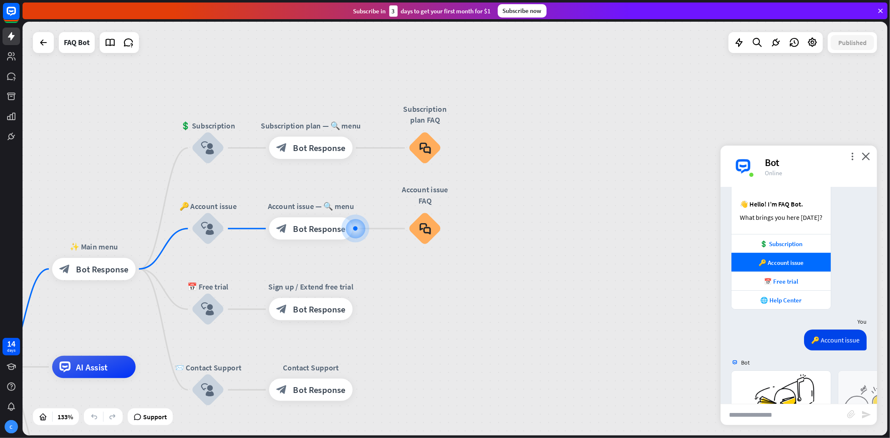
scroll to position [232, 0]
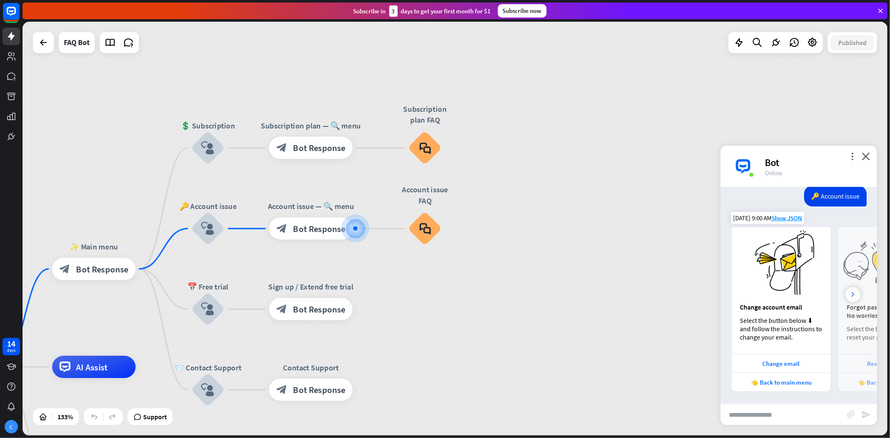
click at [801, 295] on icon at bounding box center [852, 294] width 3 height 5
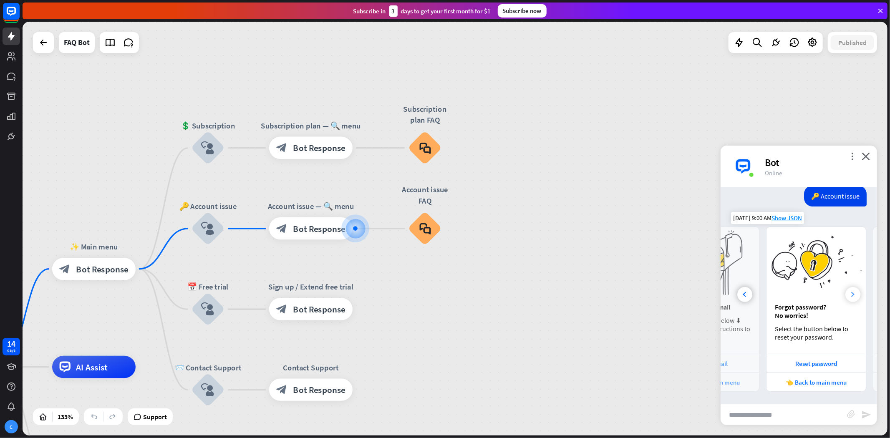
scroll to position [0, 93]
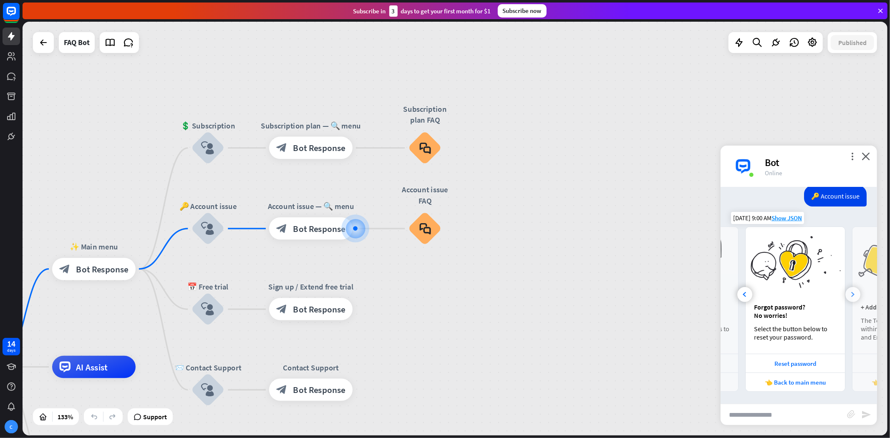
click at [801, 294] on div at bounding box center [852, 294] width 15 height 15
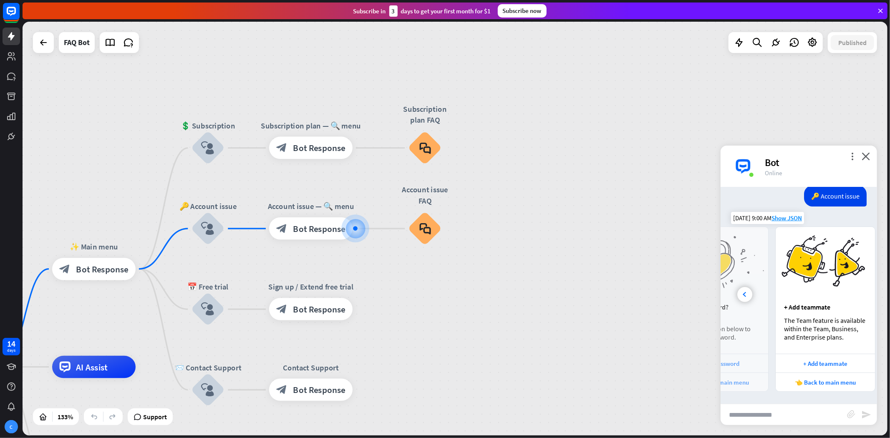
scroll to position [0, 185]
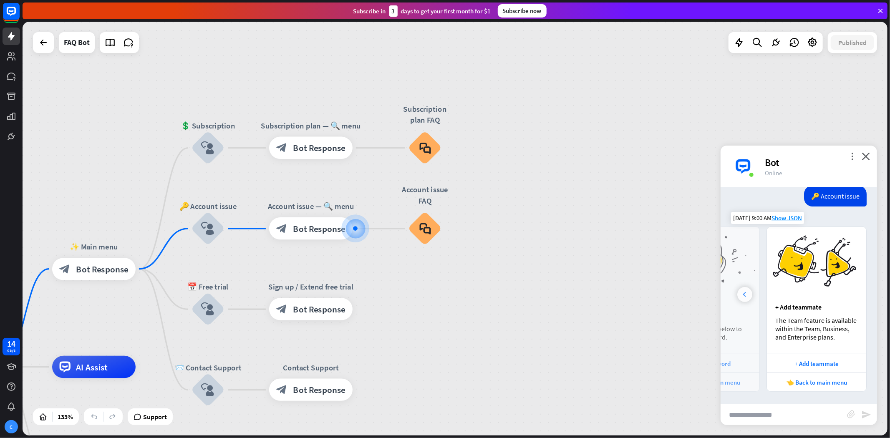
click at [747, 295] on div at bounding box center [744, 294] width 15 height 15
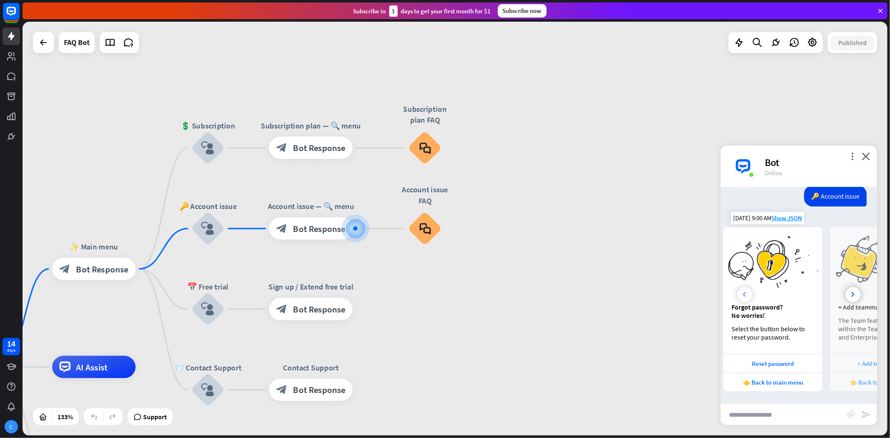
scroll to position [0, 93]
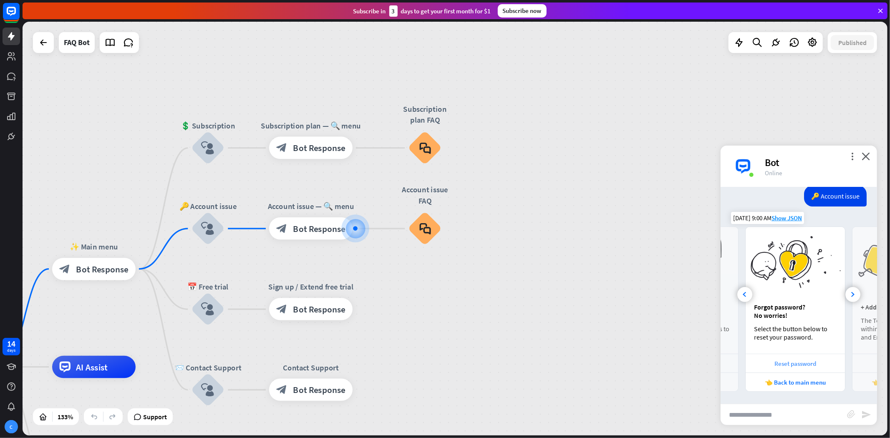
click at [801, 360] on div "Reset password" at bounding box center [795, 364] width 91 height 8
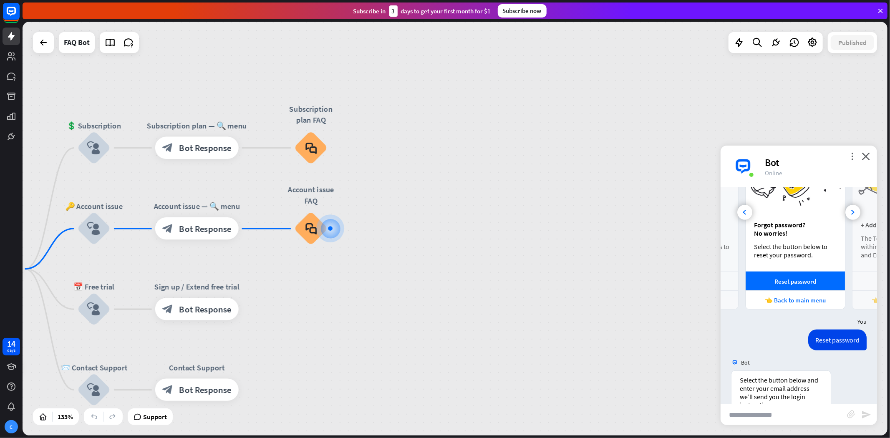
scroll to position [383, 0]
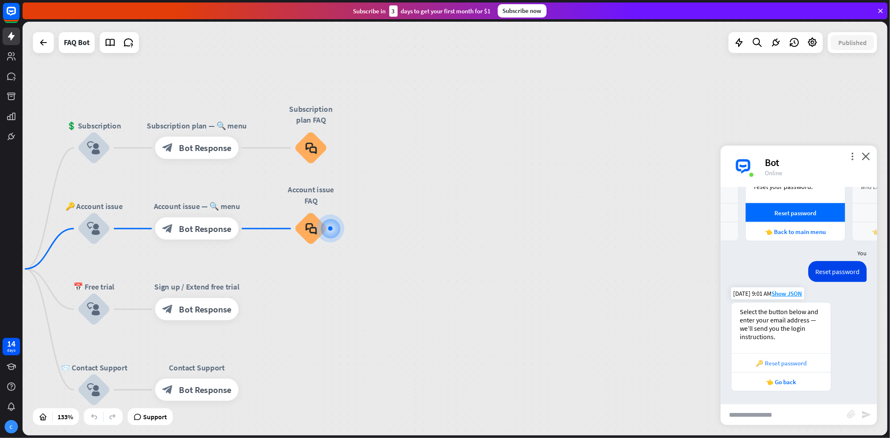
click at [796, 363] on div "🔑 Reset password" at bounding box center [780, 363] width 91 height 8
